Goal: Information Seeking & Learning: Check status

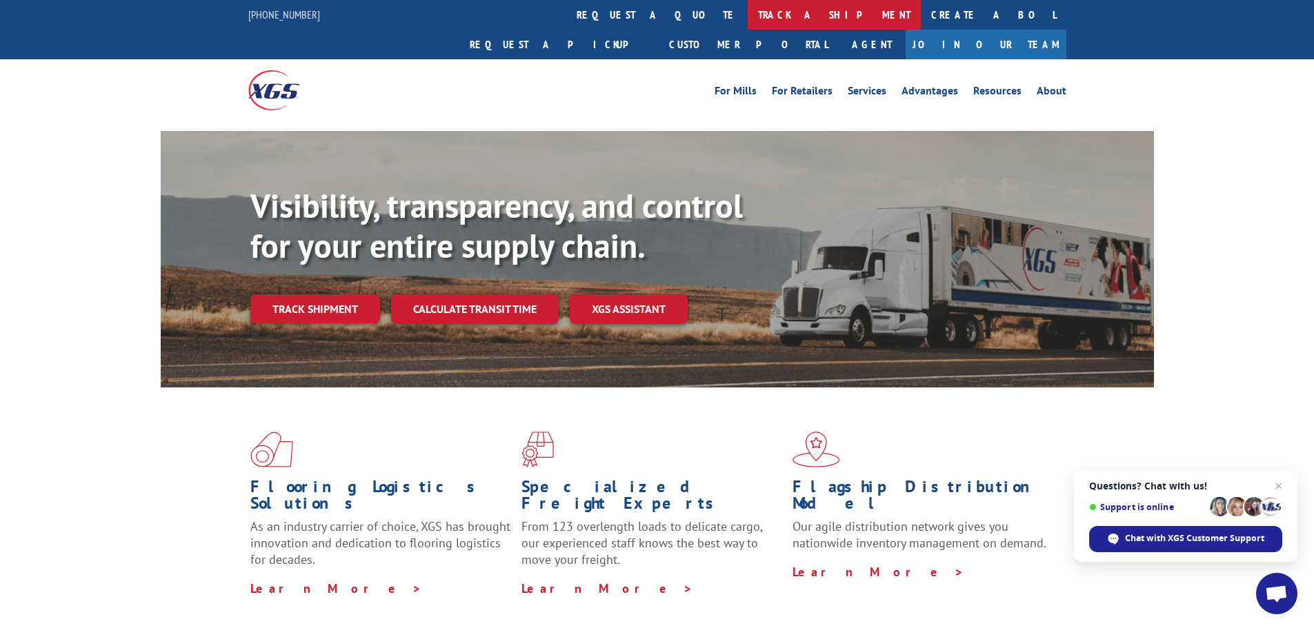
click at [747, 17] on link "track a shipment" at bounding box center [833, 15] width 173 height 30
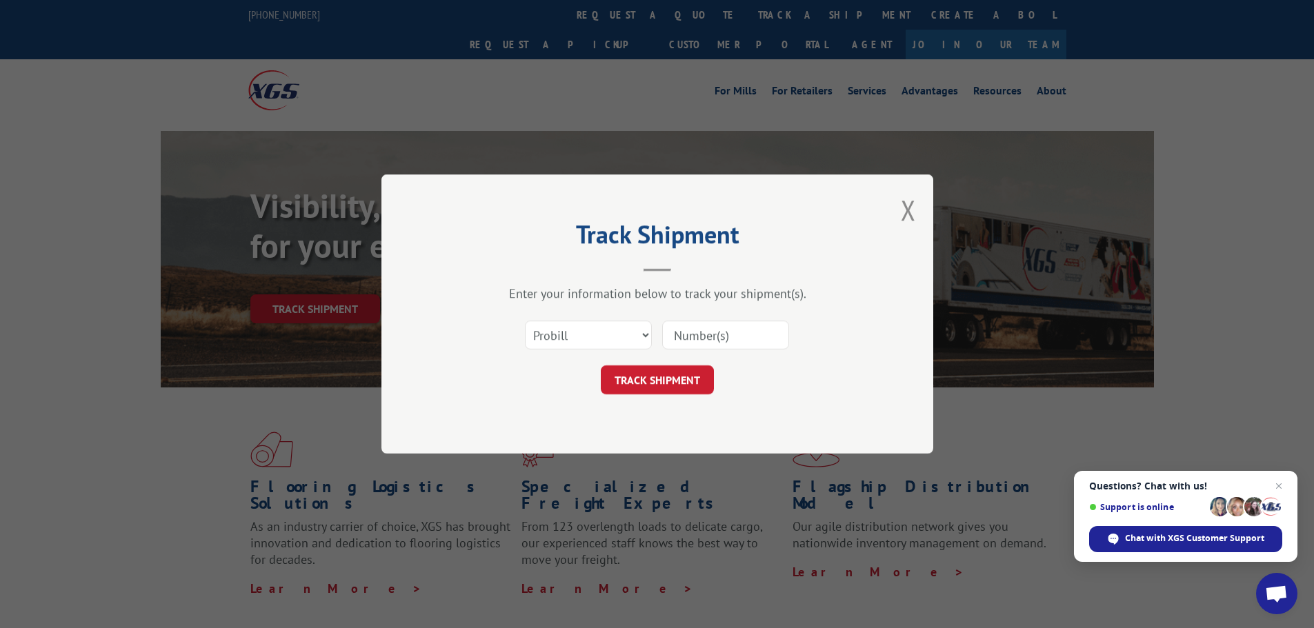
click at [721, 334] on input at bounding box center [725, 335] width 127 height 29
paste input "17563280"
type input "17563280"
click at [661, 381] on button "TRACK SHIPMENT" at bounding box center [657, 379] width 113 height 29
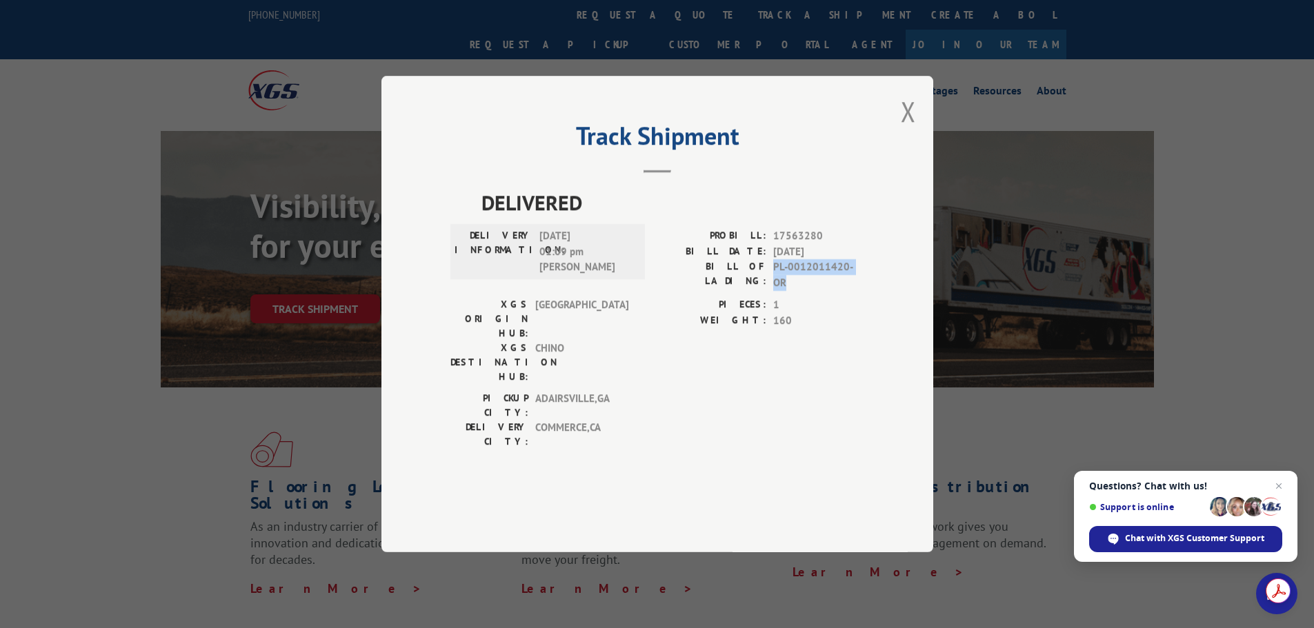
drag, startPoint x: 873, startPoint y: 302, endPoint x: 772, endPoint y: 312, distance: 101.8
click at [772, 312] on div "Track Shipment DELIVERED DELIVERY INFORMATION: [DATE] 01:09 pm Nacho S PROBILL:…" at bounding box center [657, 314] width 552 height 476
copy span "PL-0012011420-OR"
click at [911, 130] on button "Close modal" at bounding box center [908, 111] width 15 height 37
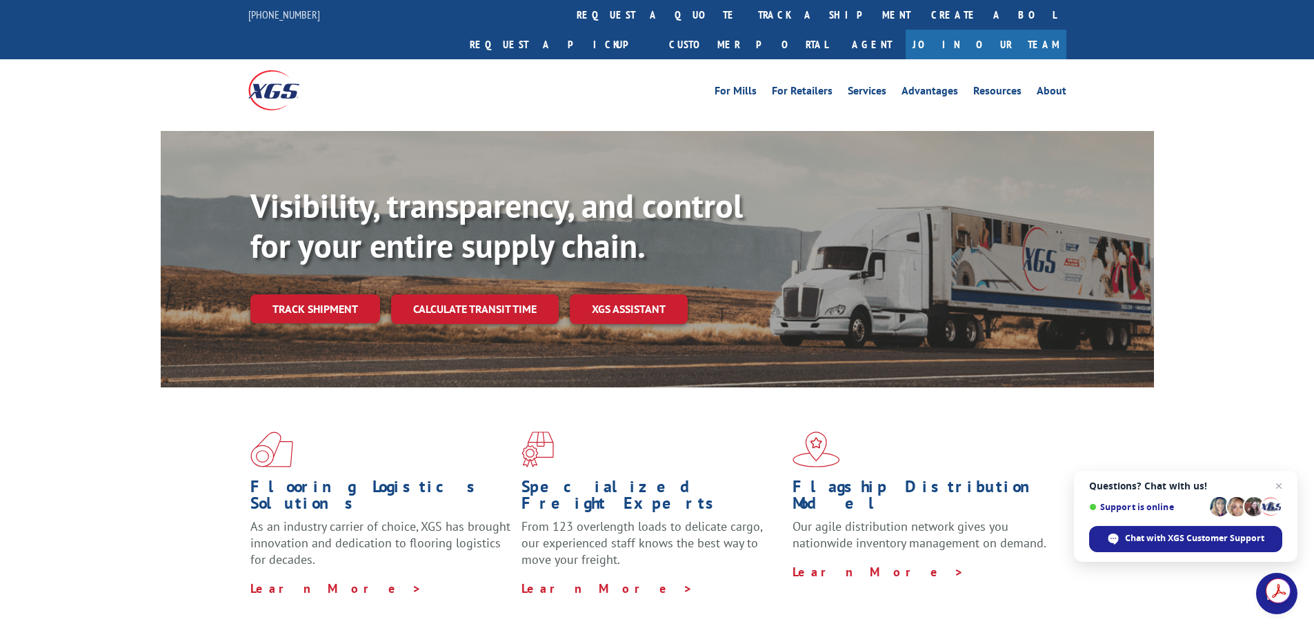
click at [279, 70] on img at bounding box center [273, 89] width 51 height 39
